Goal: Task Accomplishment & Management: Complete application form

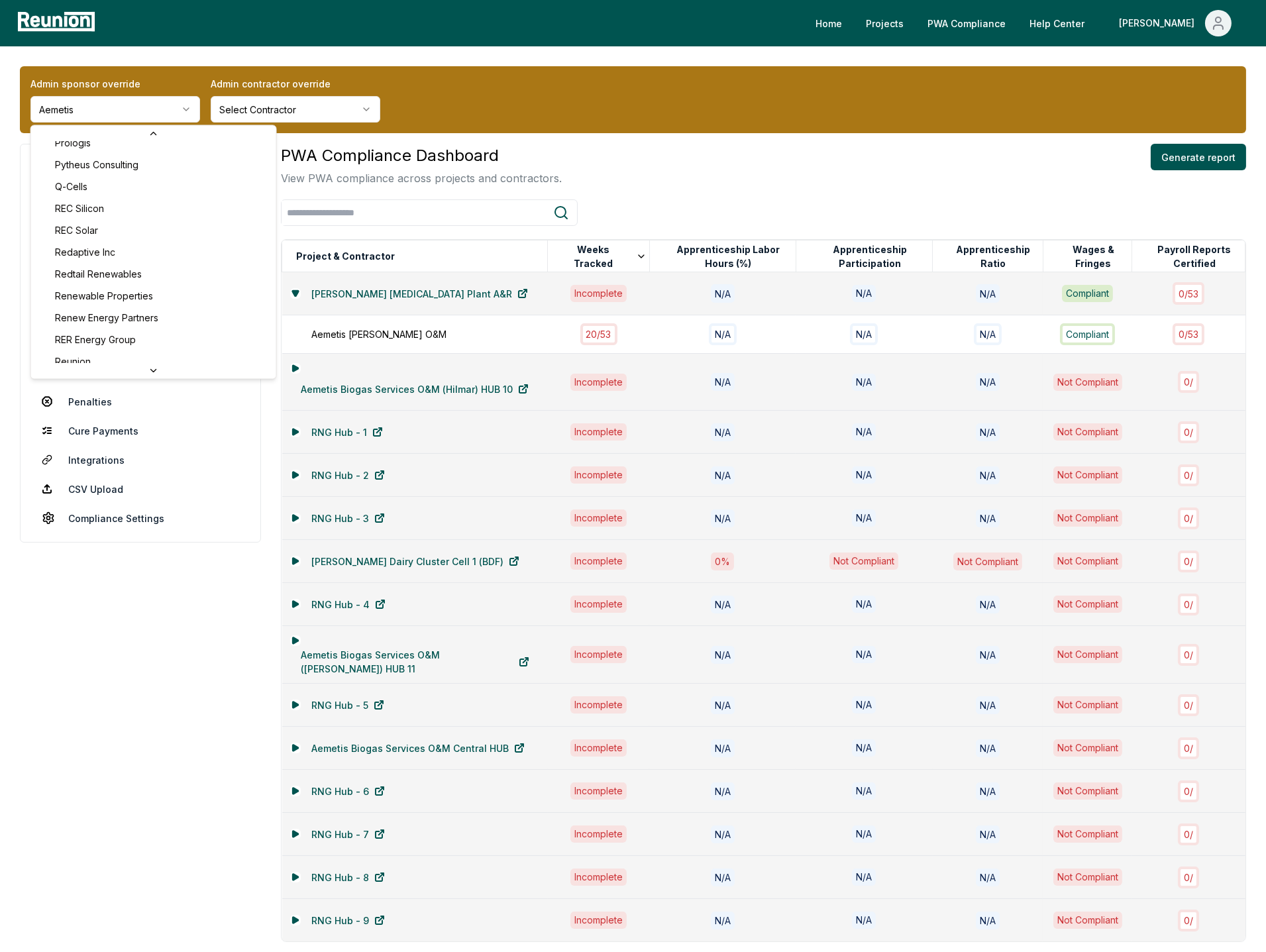
scroll to position [4616, 0]
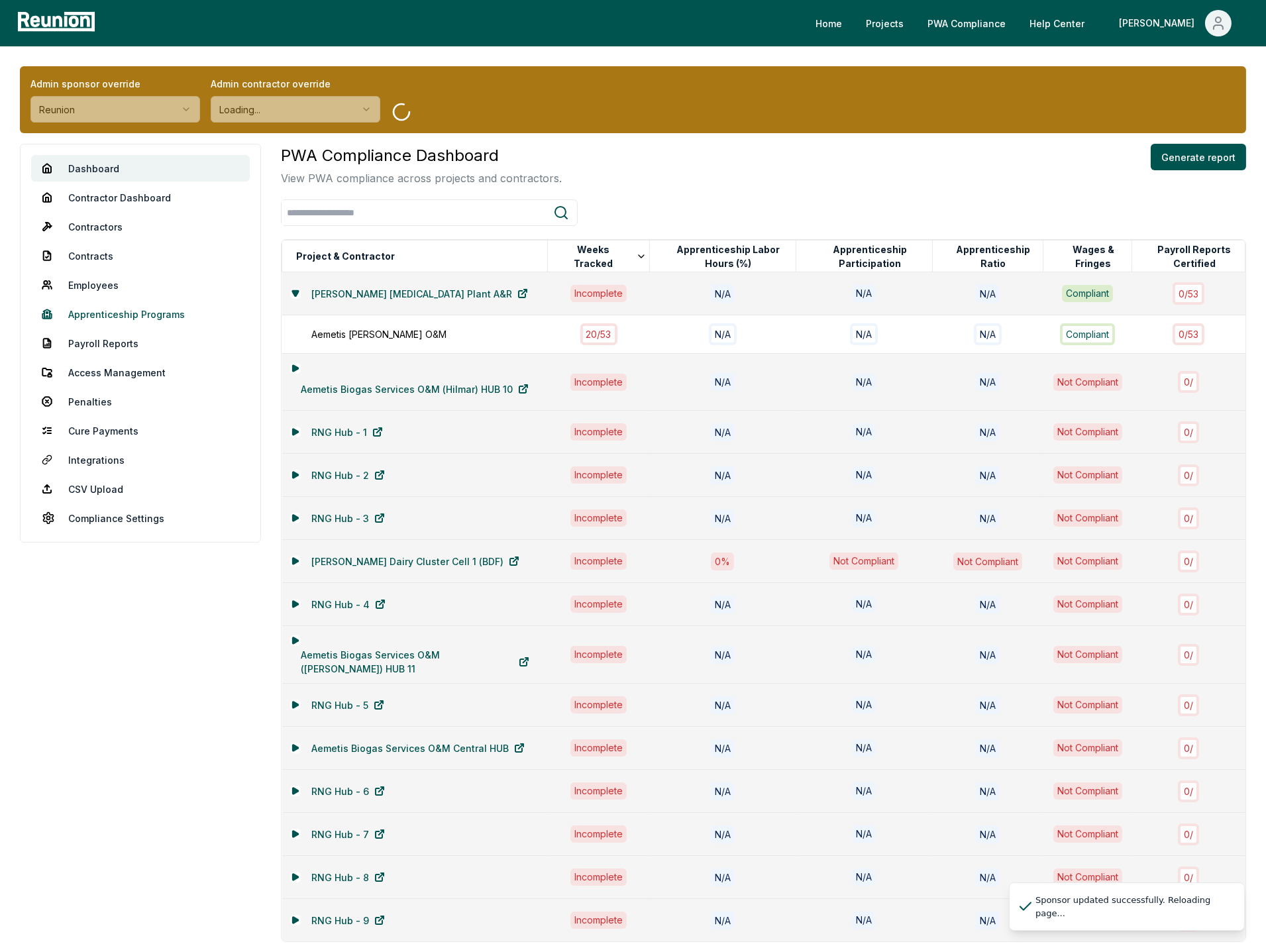
click at [144, 313] on link "Apprenticeship Programs" at bounding box center [140, 314] width 218 height 26
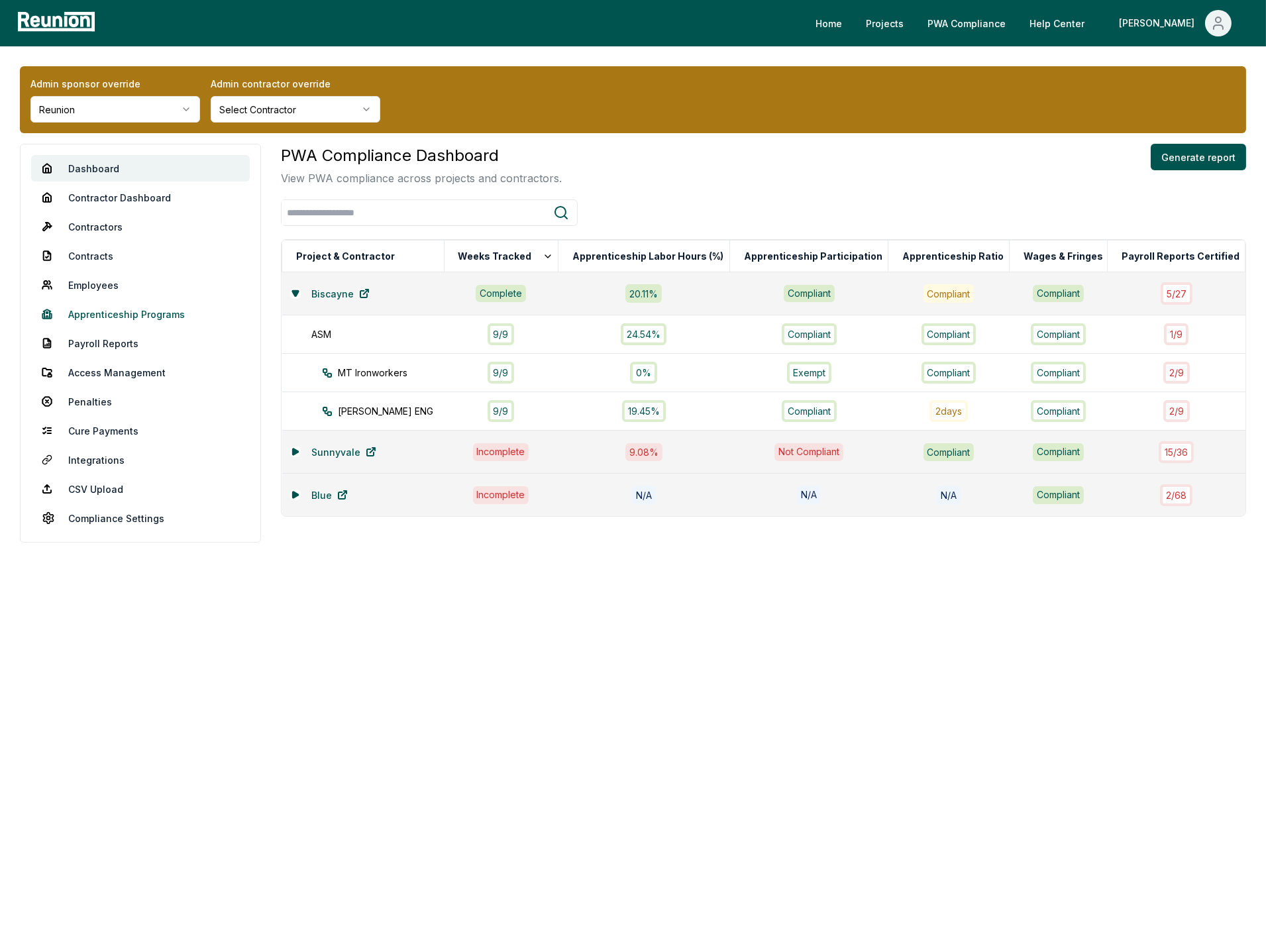
click at [127, 321] on link "Apprenticeship Programs" at bounding box center [140, 314] width 218 height 26
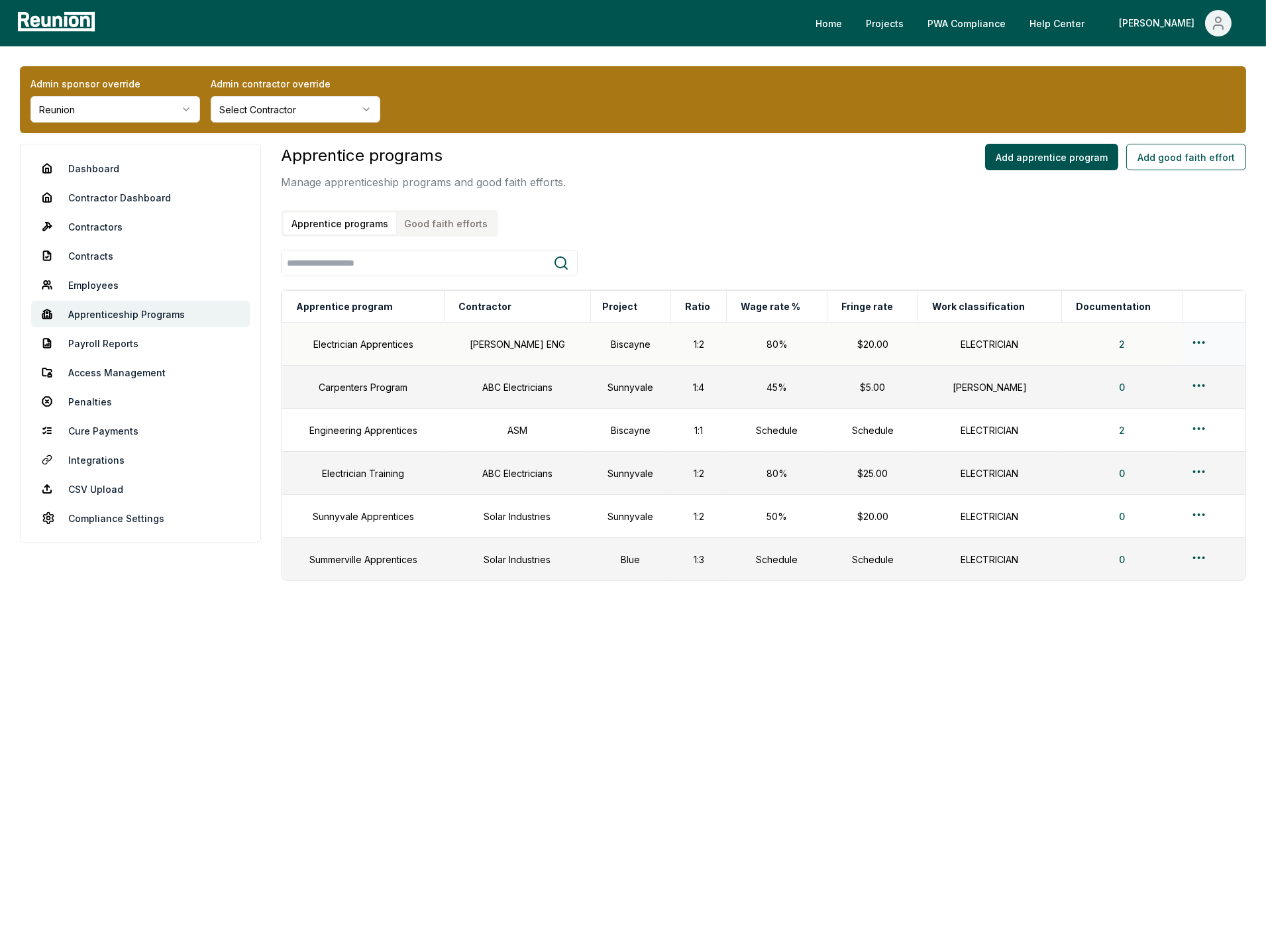
click at [1190, 340] on html "Please visit us on your desktop We're working on making our marketplace mobile-…" at bounding box center [633, 476] width 1266 height 952
click at [1152, 385] on div "Edit" at bounding box center [1192, 394] width 126 height 22
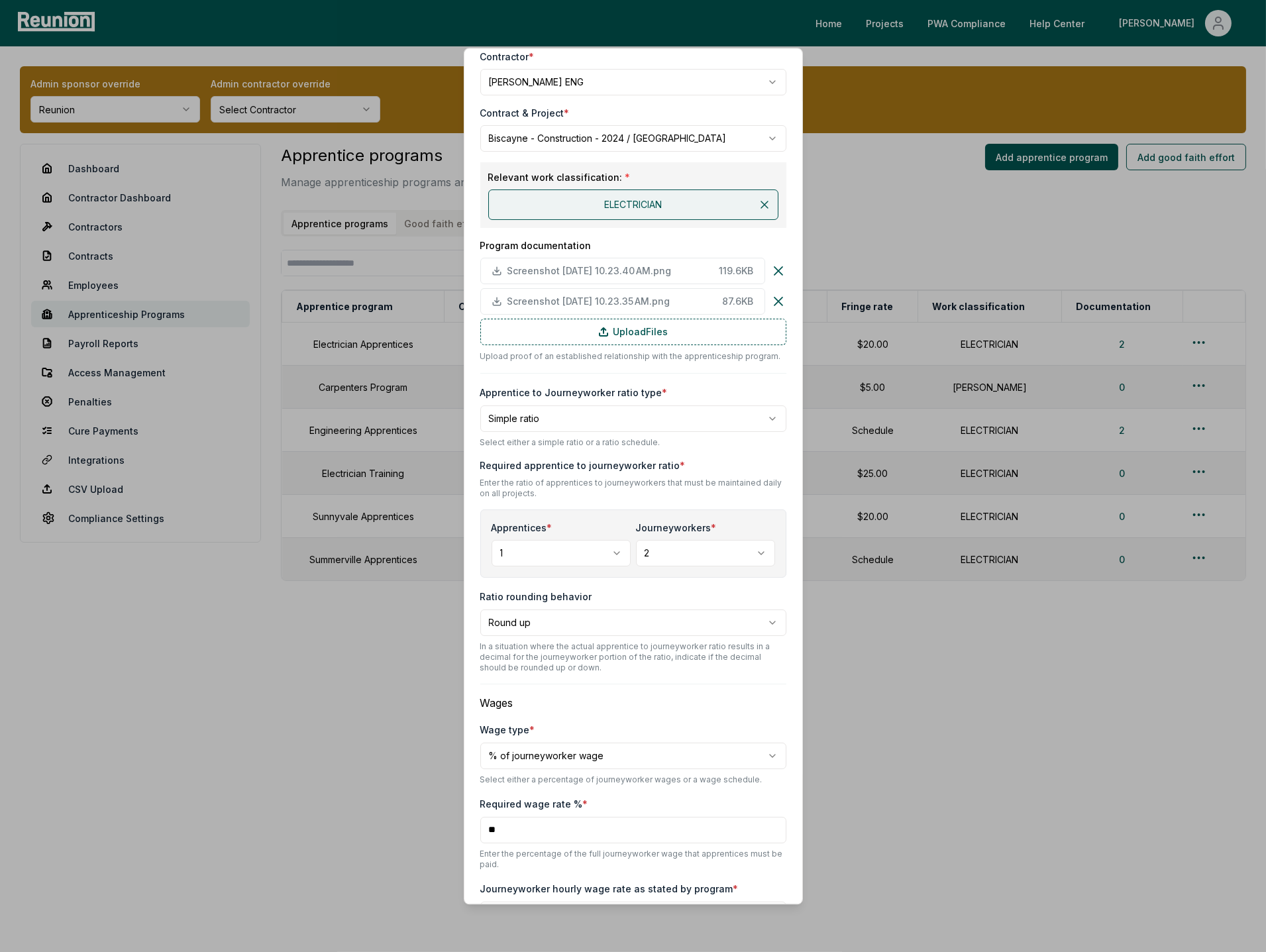
scroll to position [299, 0]
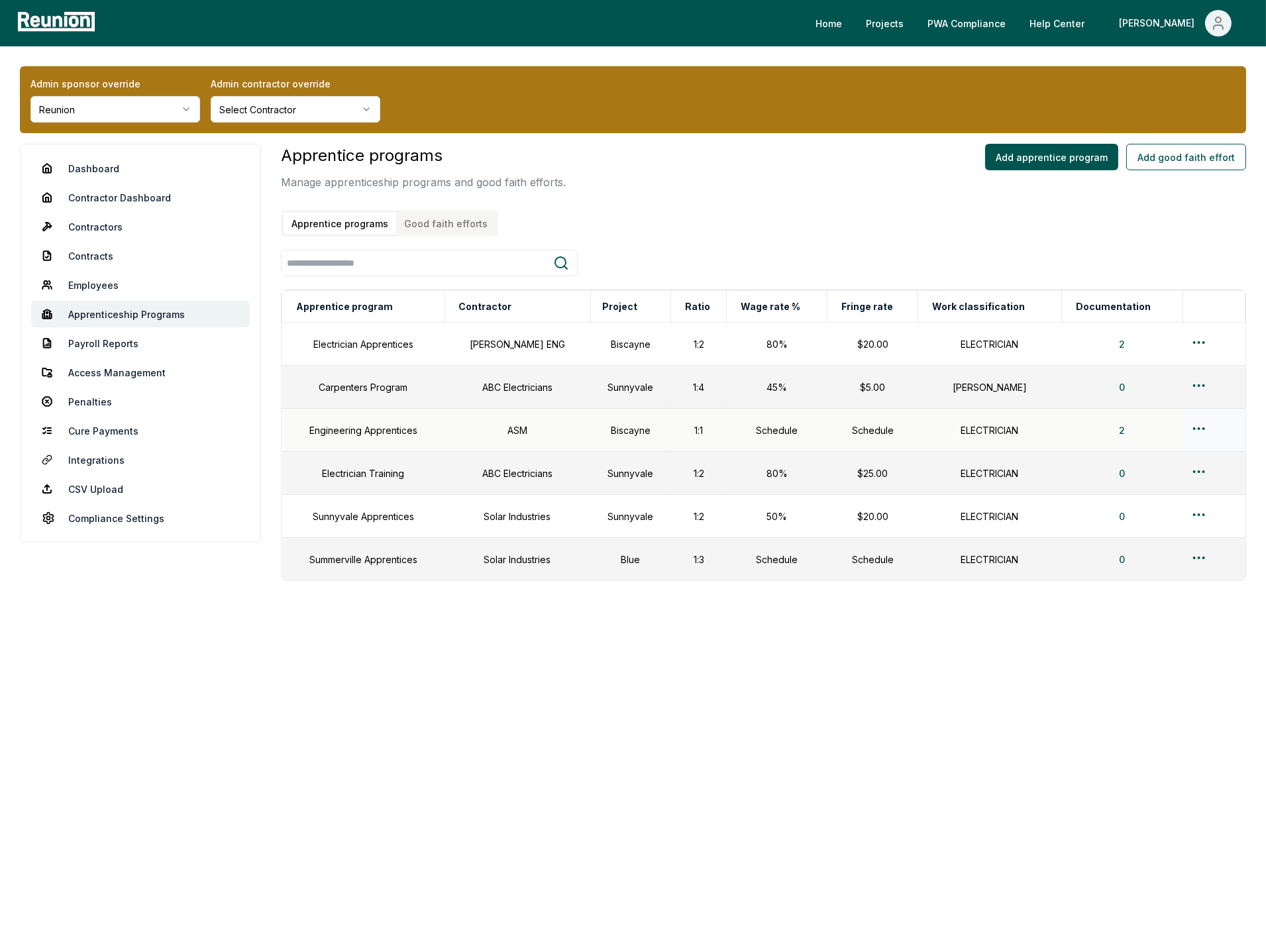
click at [1190, 426] on html "Please visit us on your desktop We're working on making our marketplace mobile-…" at bounding box center [633, 476] width 1266 height 952
click at [1173, 477] on div "Edit" at bounding box center [1192, 481] width 126 height 22
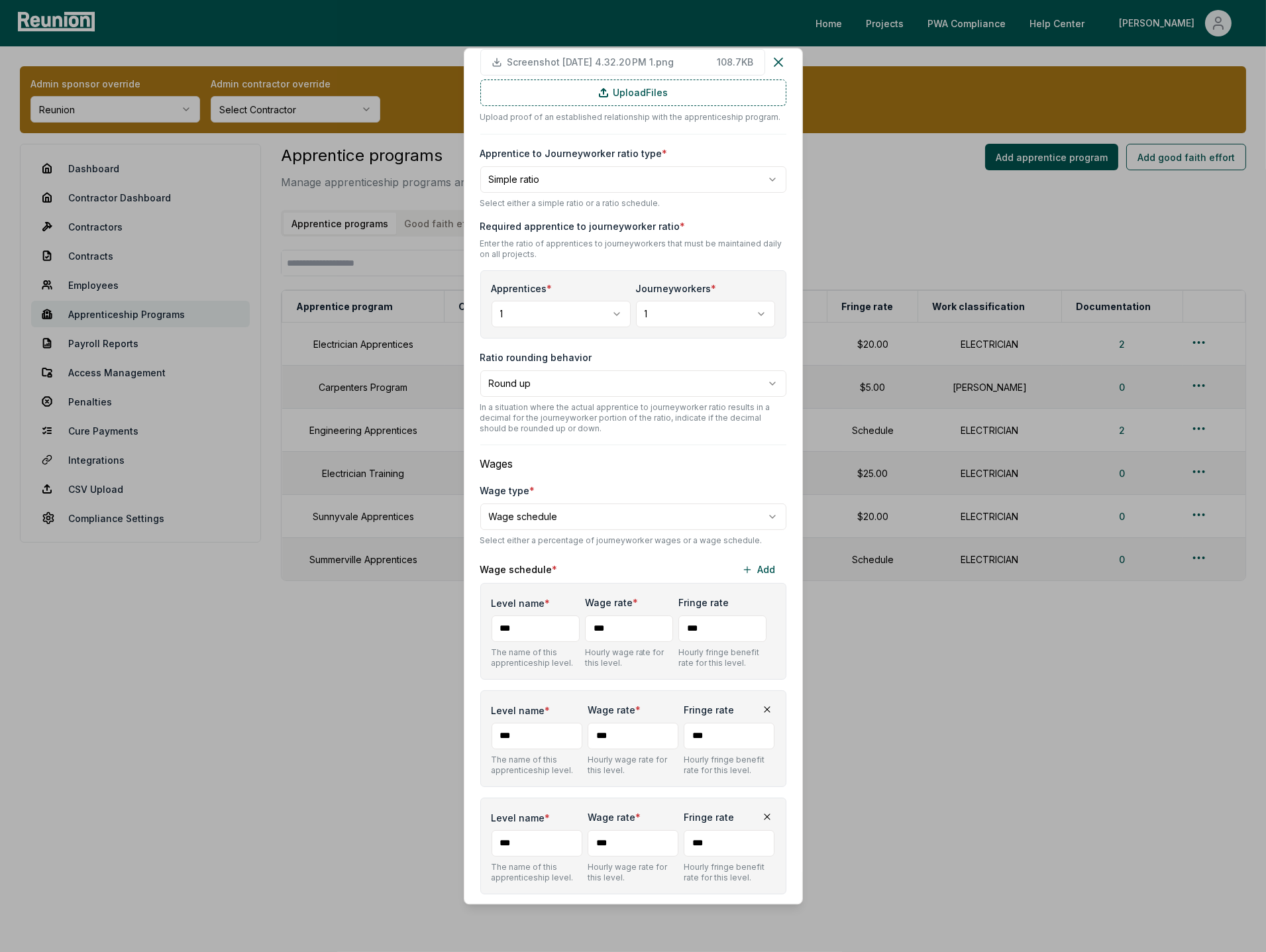
scroll to position [405, 0]
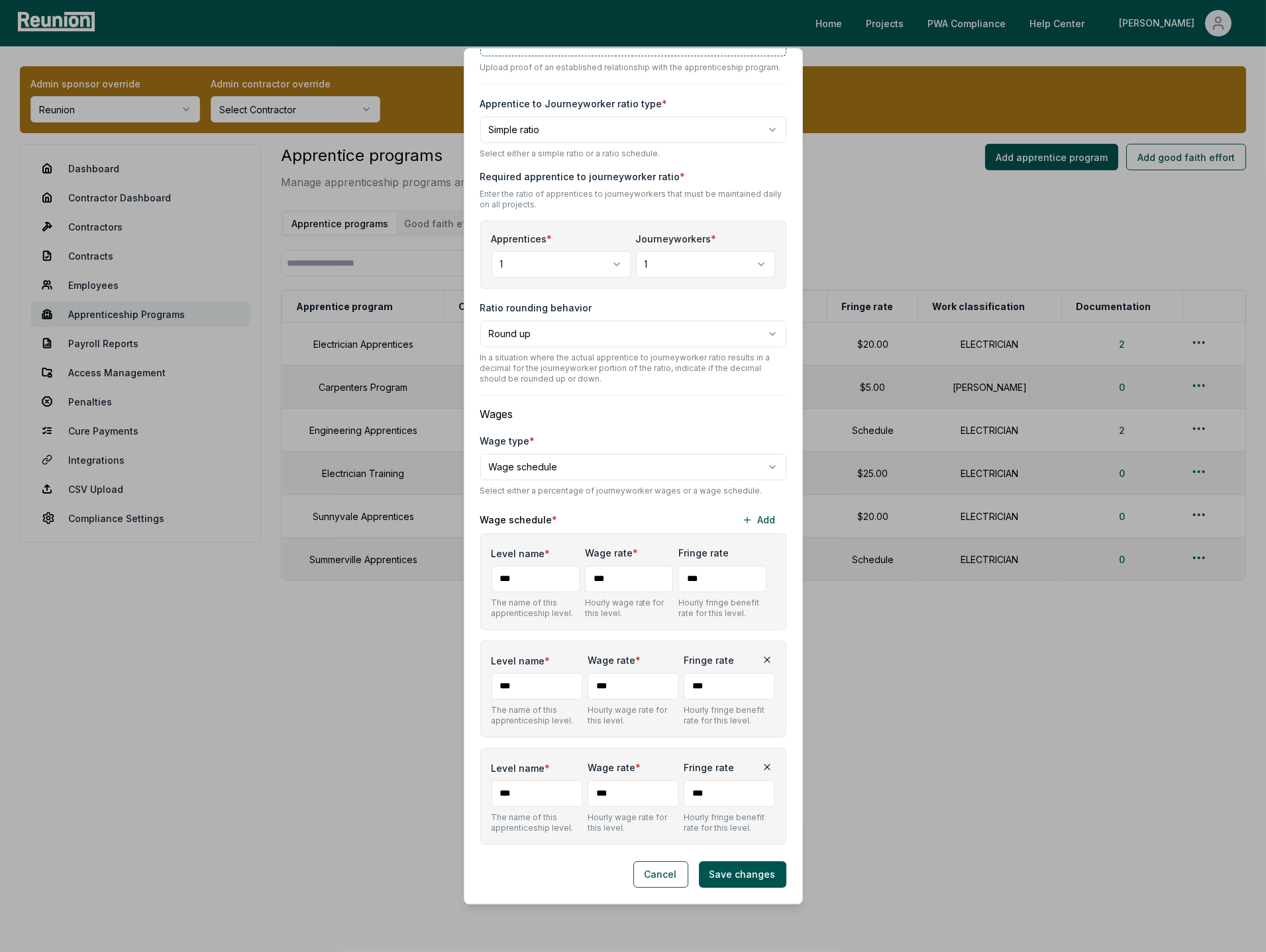
click at [525, 585] on input "Level name *" at bounding box center [535, 578] width 88 height 26
type input "*"
click at [521, 687] on input "Level name *" at bounding box center [537, 686] width 91 height 26
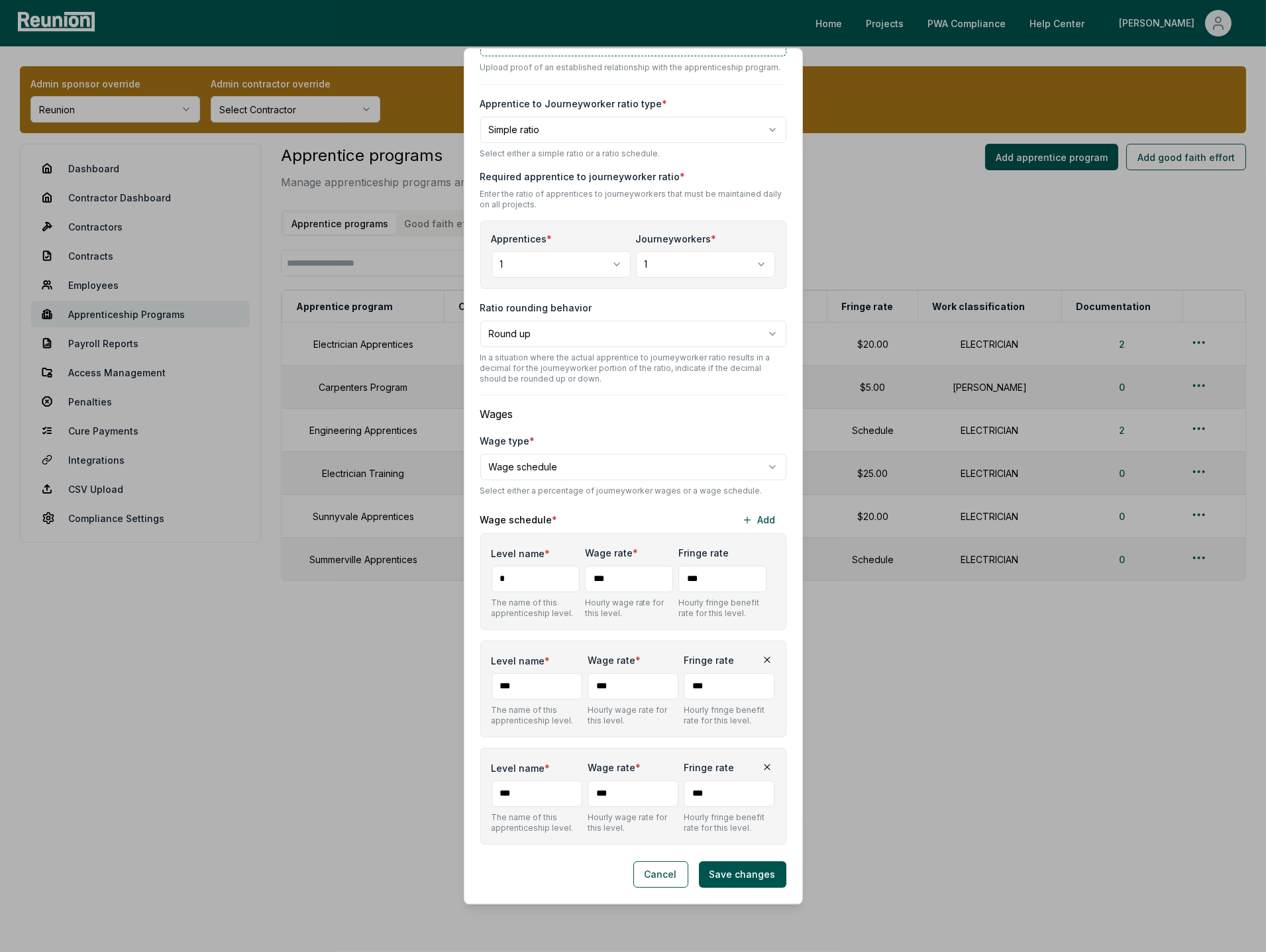
click at [521, 687] on input "Level name *" at bounding box center [537, 686] width 91 height 26
type input "*"
click at [526, 790] on input "Level name *" at bounding box center [537, 794] width 91 height 26
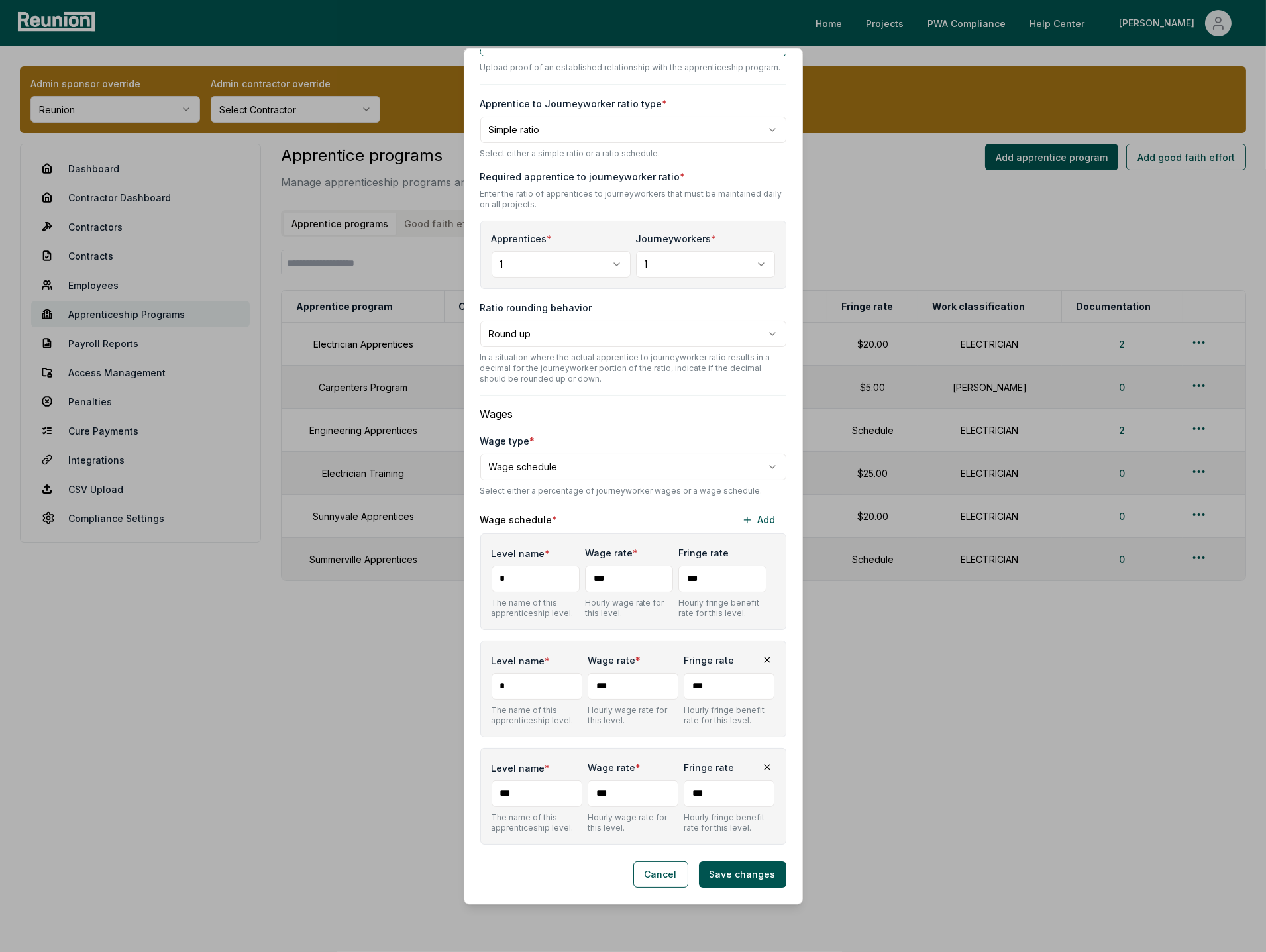
click at [526, 790] on input "Level name *" at bounding box center [537, 794] width 91 height 26
type input "*"
click at [621, 868] on div "Cancel Save changes" at bounding box center [634, 874] width 306 height 26
click at [755, 878] on button "Save changes" at bounding box center [743, 874] width 88 height 26
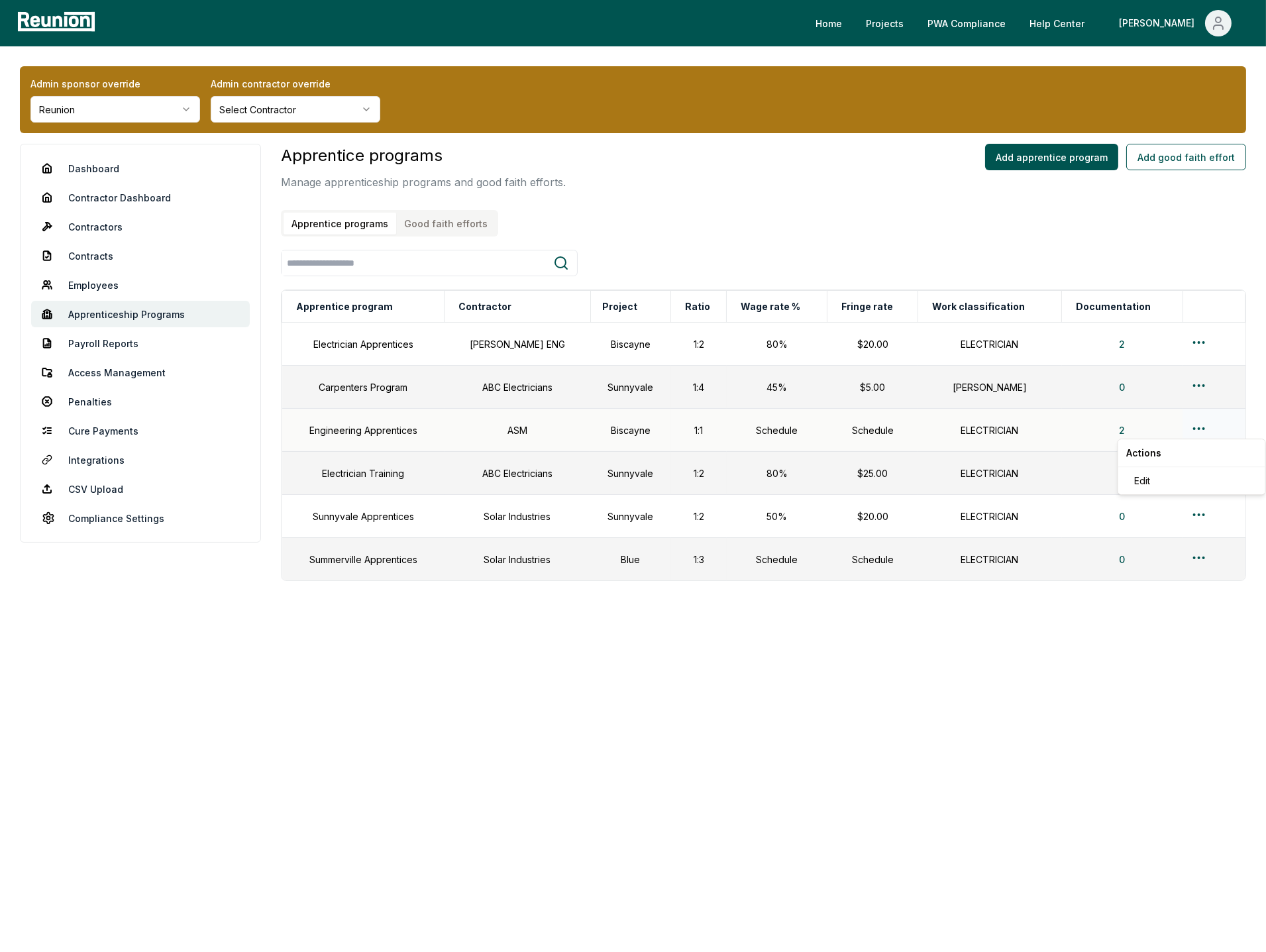
click at [1195, 425] on html "Please visit us on your desktop We're working on making our marketplace mobile-…" at bounding box center [633, 476] width 1266 height 952
click at [1160, 471] on div "Edit" at bounding box center [1192, 481] width 126 height 22
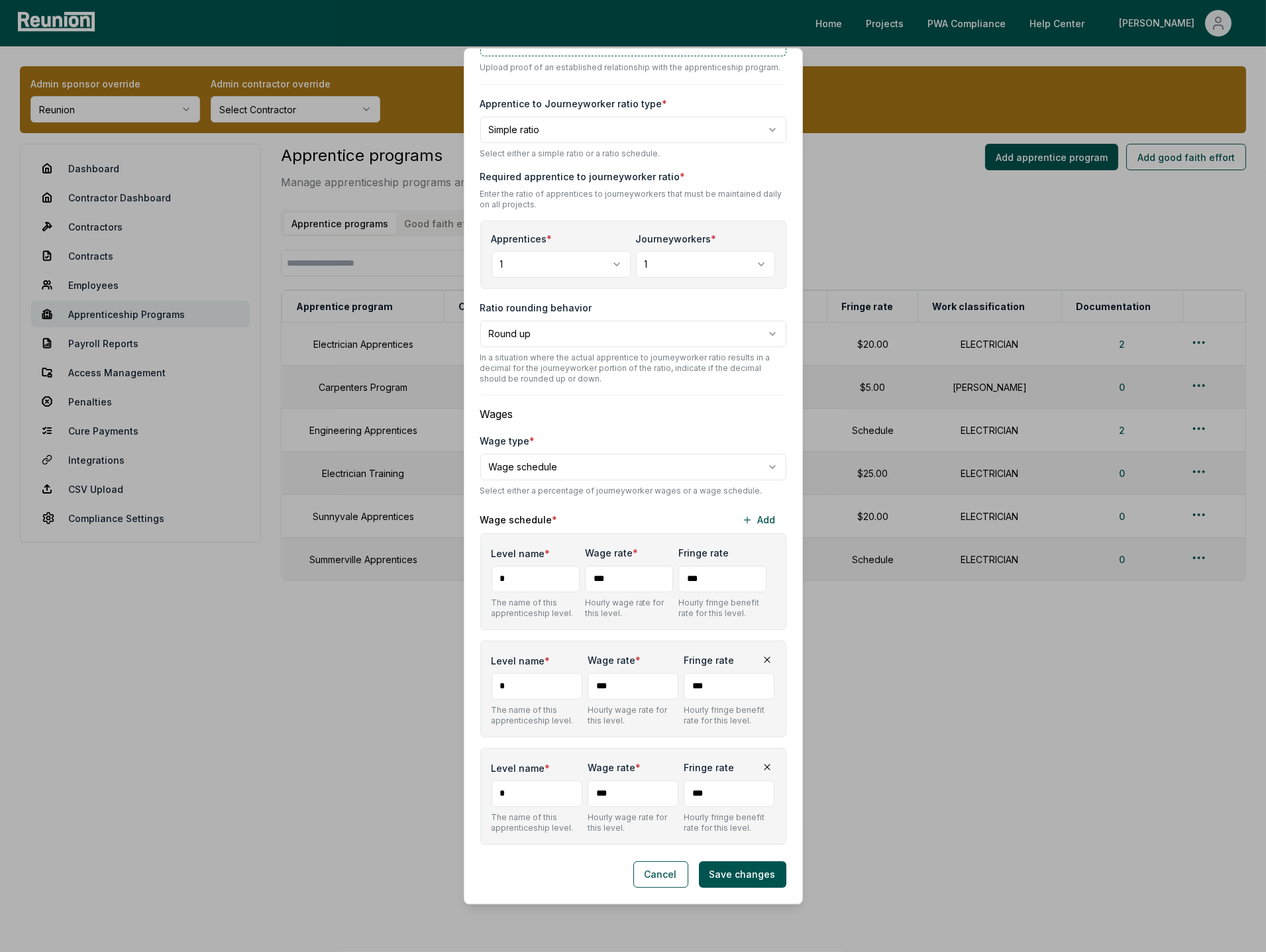
click at [680, 507] on div "Wage schedule * Add" at bounding box center [634, 520] width 306 height 26
